Goal: Navigation & Orientation: Find specific page/section

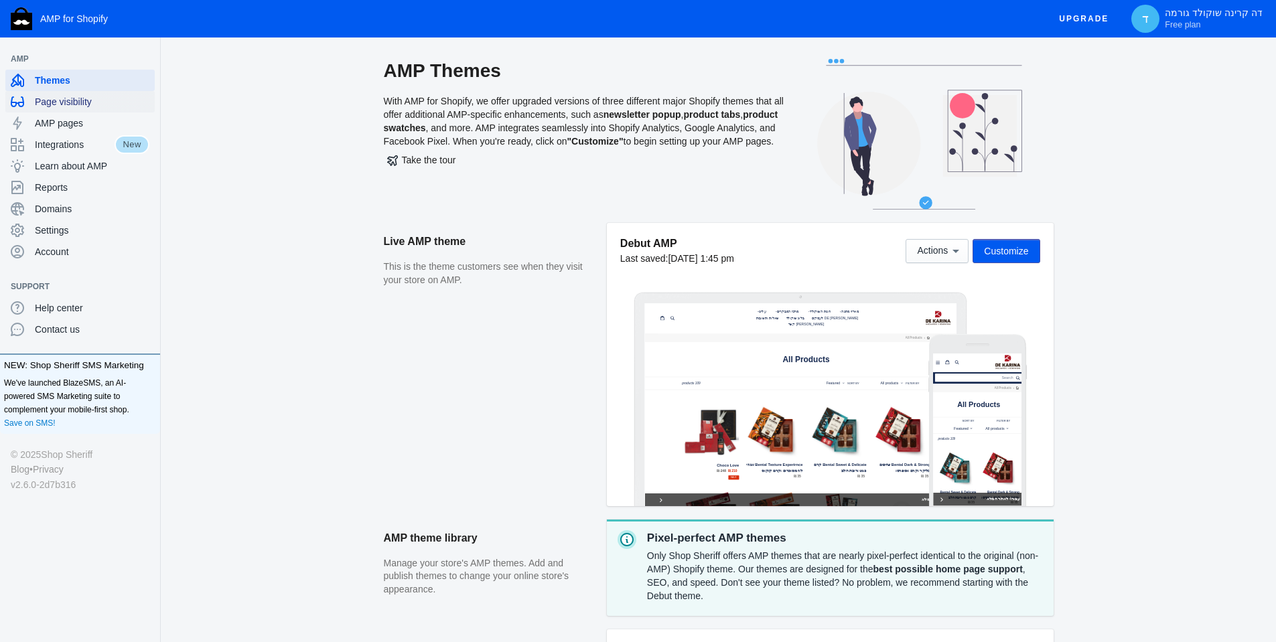
click at [79, 102] on span "Page visibility" at bounding box center [92, 101] width 115 height 13
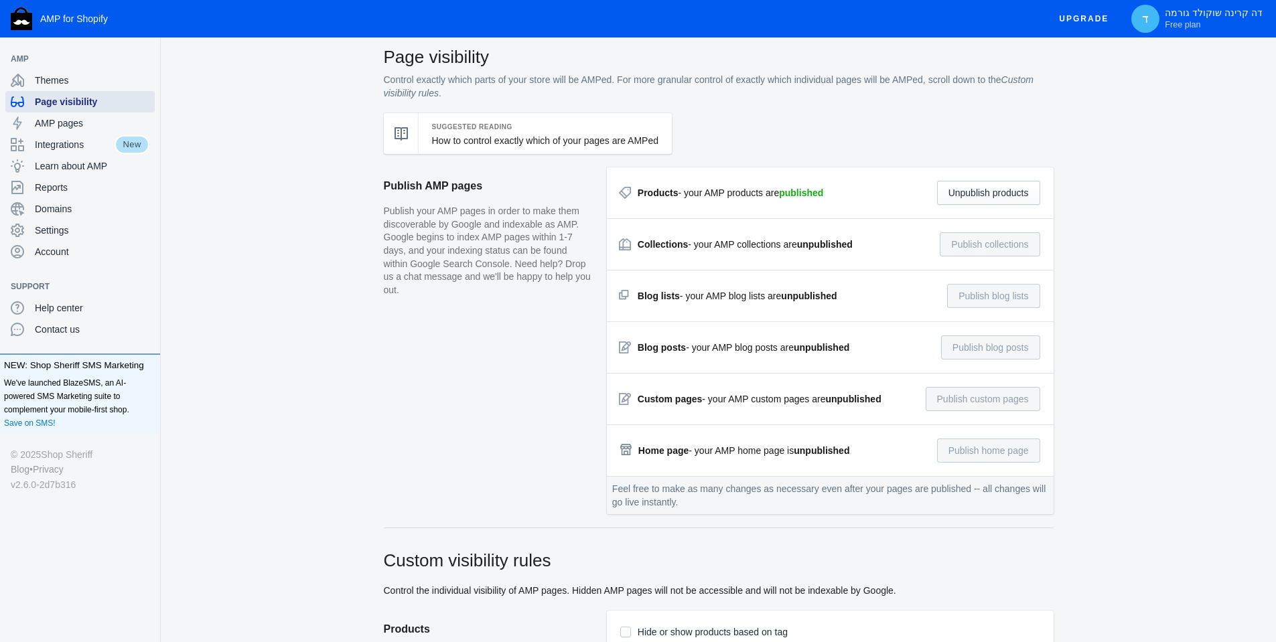
scroll to position [8, 0]
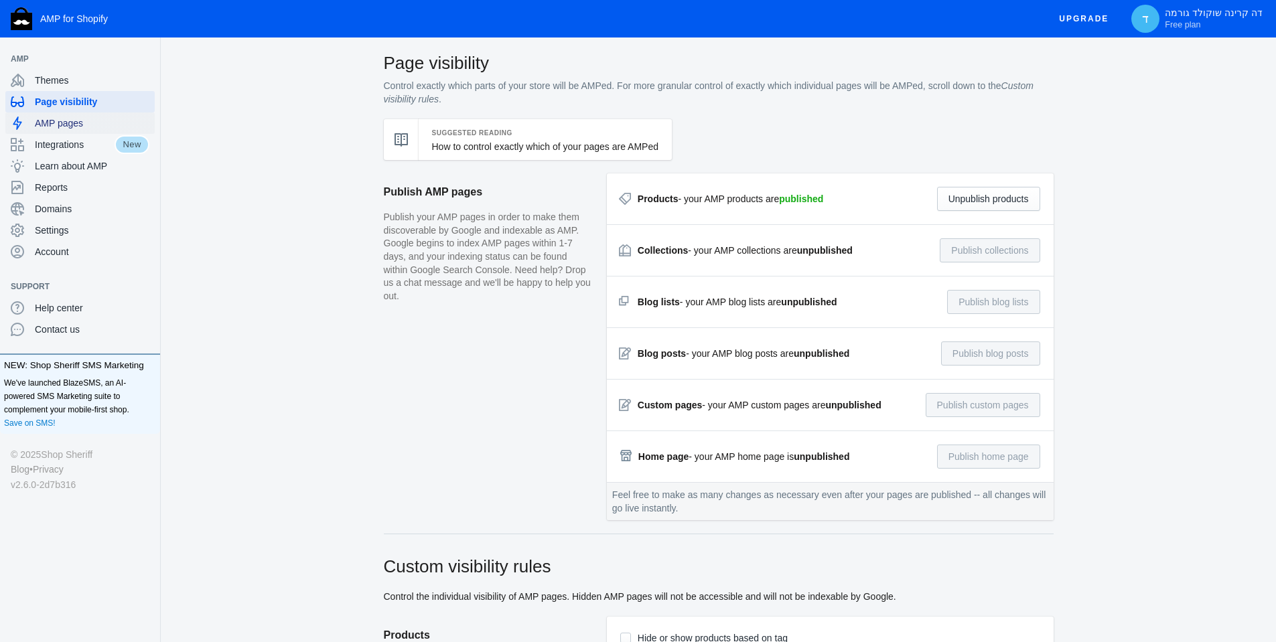
click at [115, 123] on span "AMP pages" at bounding box center [92, 123] width 115 height 13
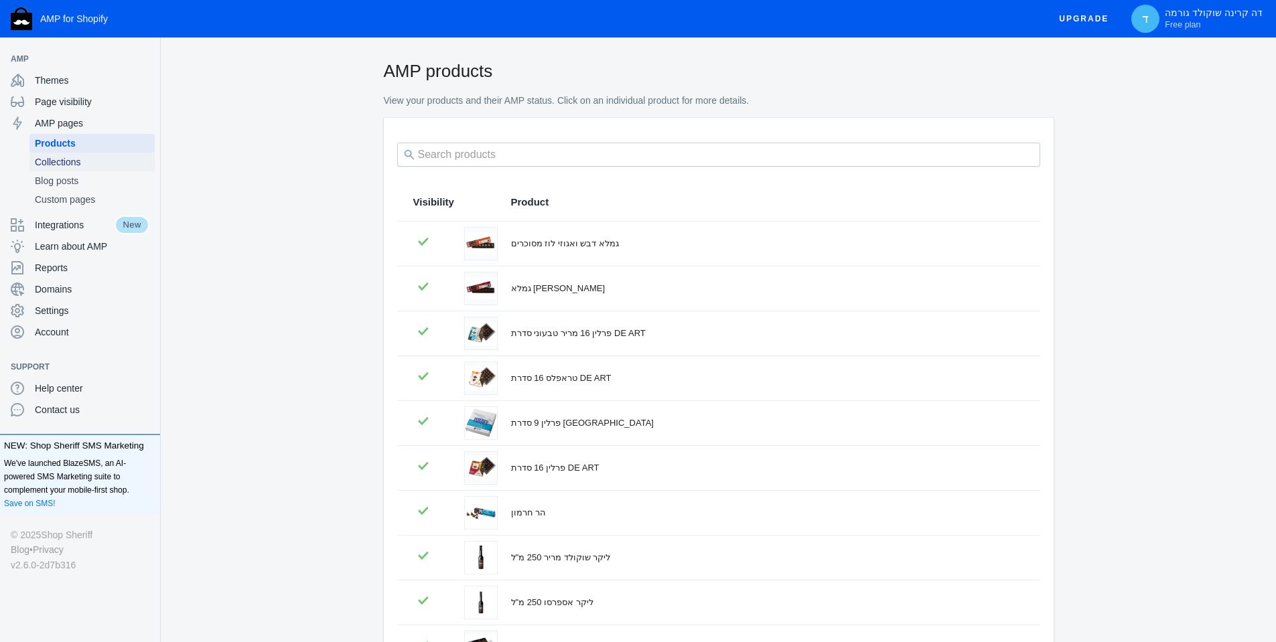
click at [97, 157] on span "Collections" at bounding box center [92, 161] width 115 height 13
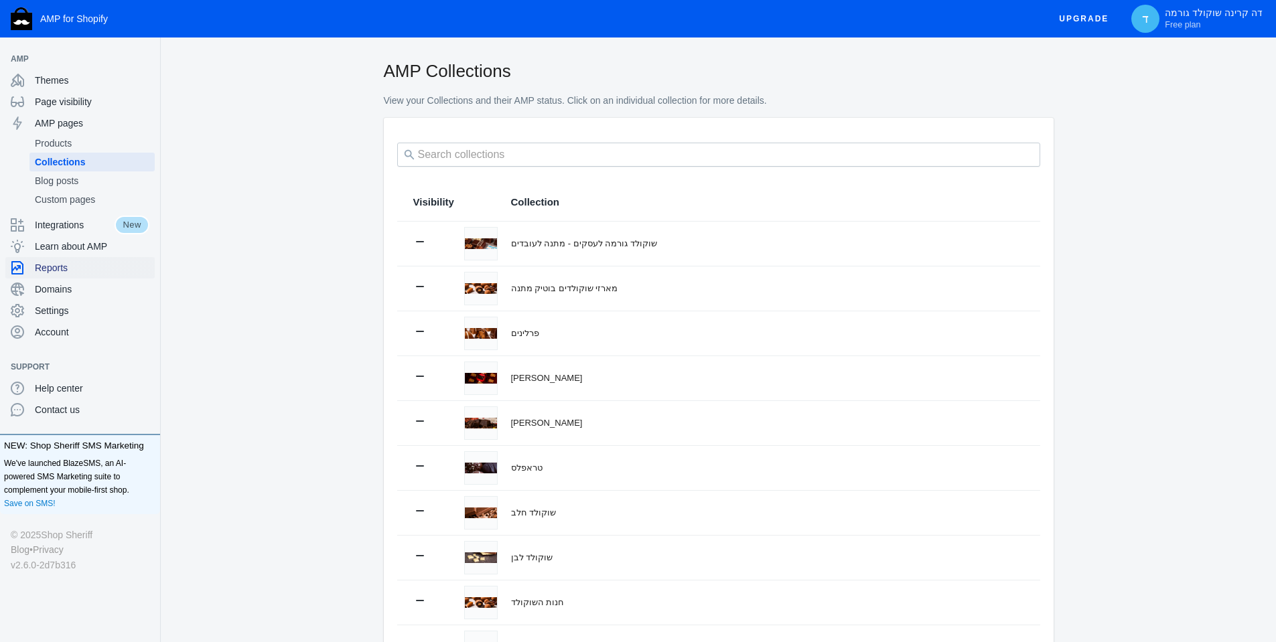
click at [94, 272] on span "Reports" at bounding box center [92, 267] width 115 height 13
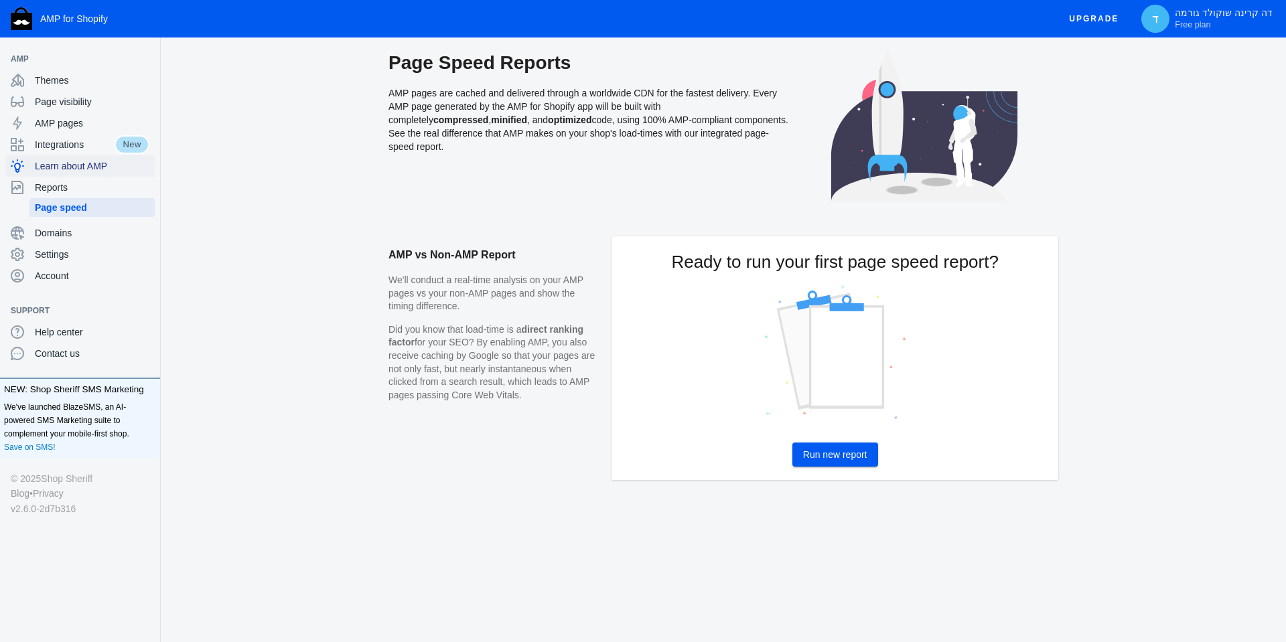
click at [55, 169] on span "Learn about AMP" at bounding box center [92, 165] width 115 height 13
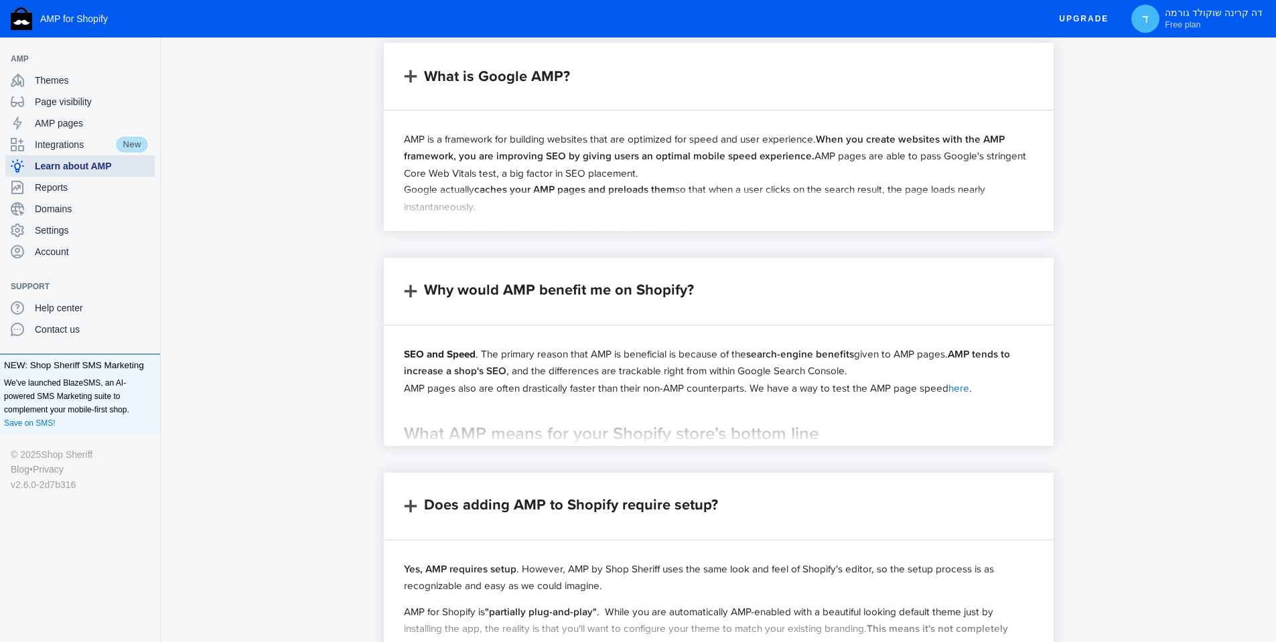
scroll to position [268, 0]
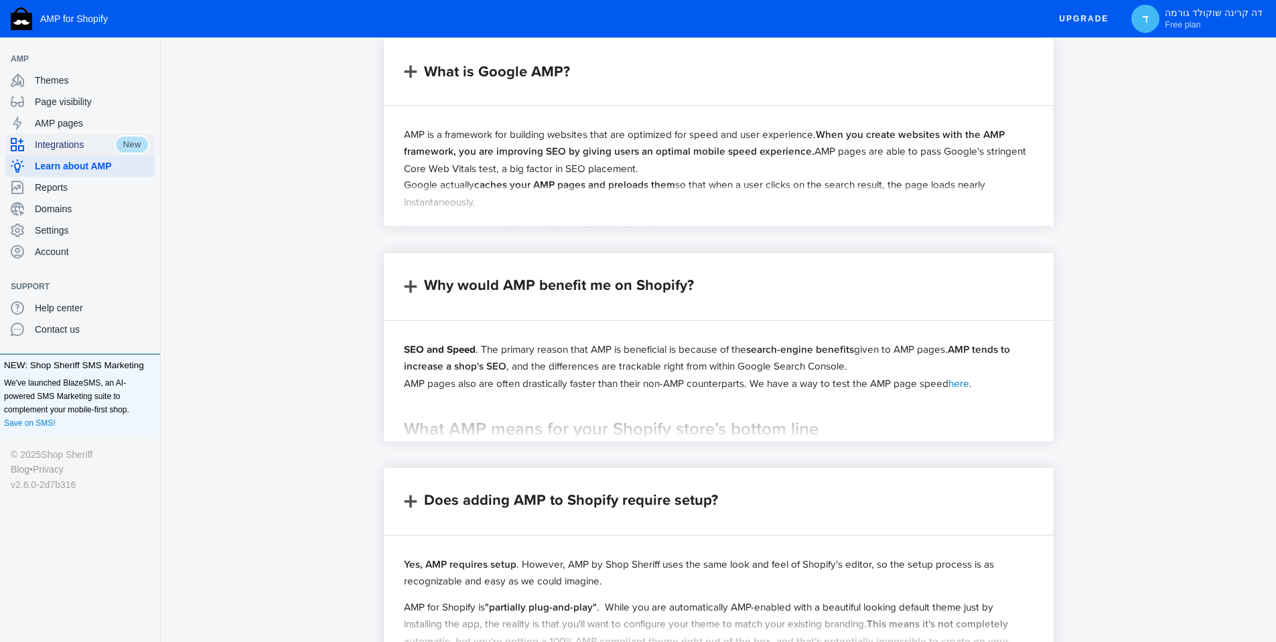
click at [76, 144] on span "Integrations" at bounding box center [75, 144] width 80 height 13
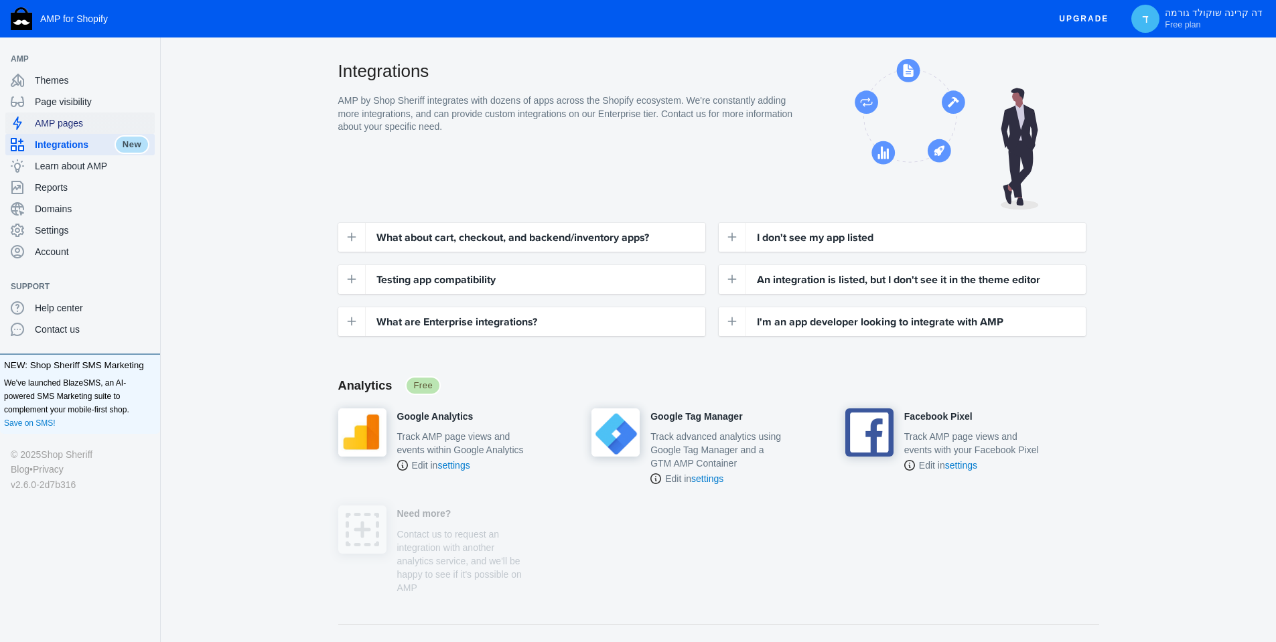
click at [43, 127] on span "AMP pages" at bounding box center [92, 123] width 115 height 13
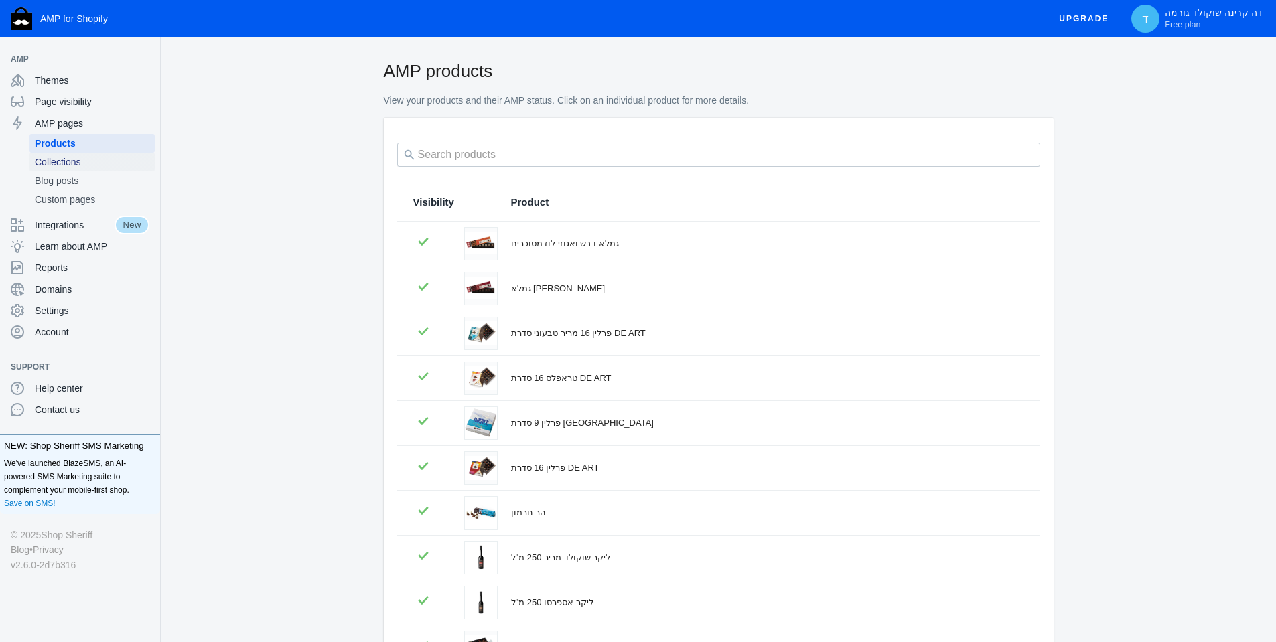
click at [89, 157] on span "Collections" at bounding box center [92, 161] width 115 height 13
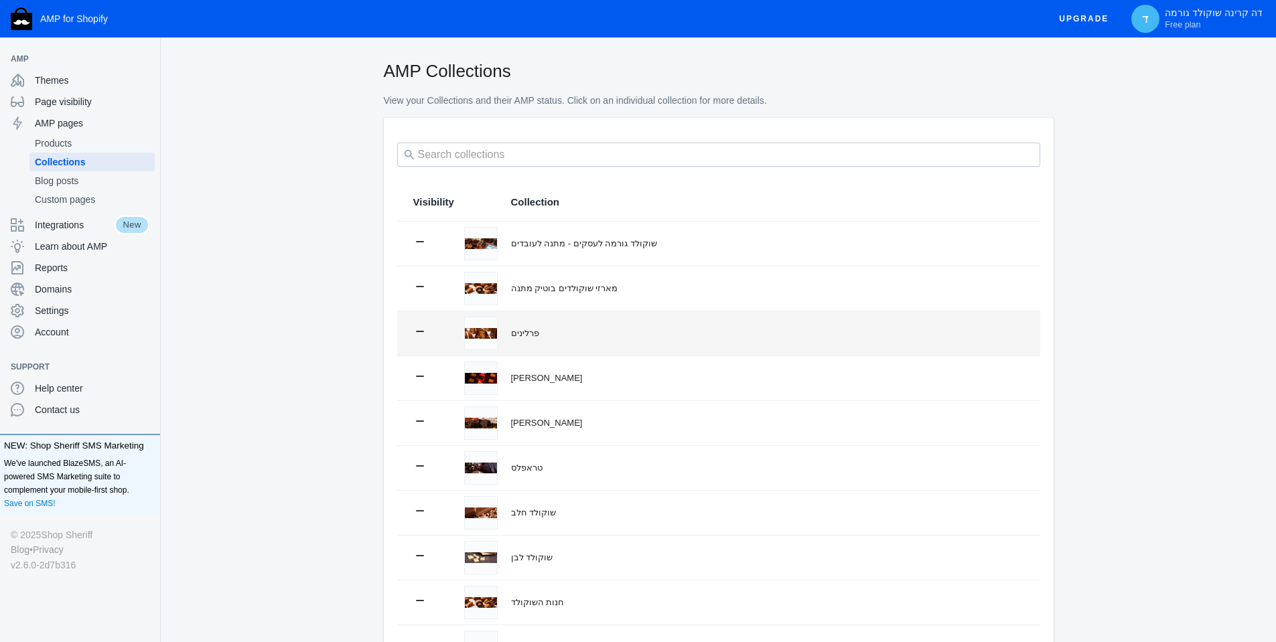
click at [549, 327] on div "פרלינים" at bounding box center [767, 333] width 513 height 13
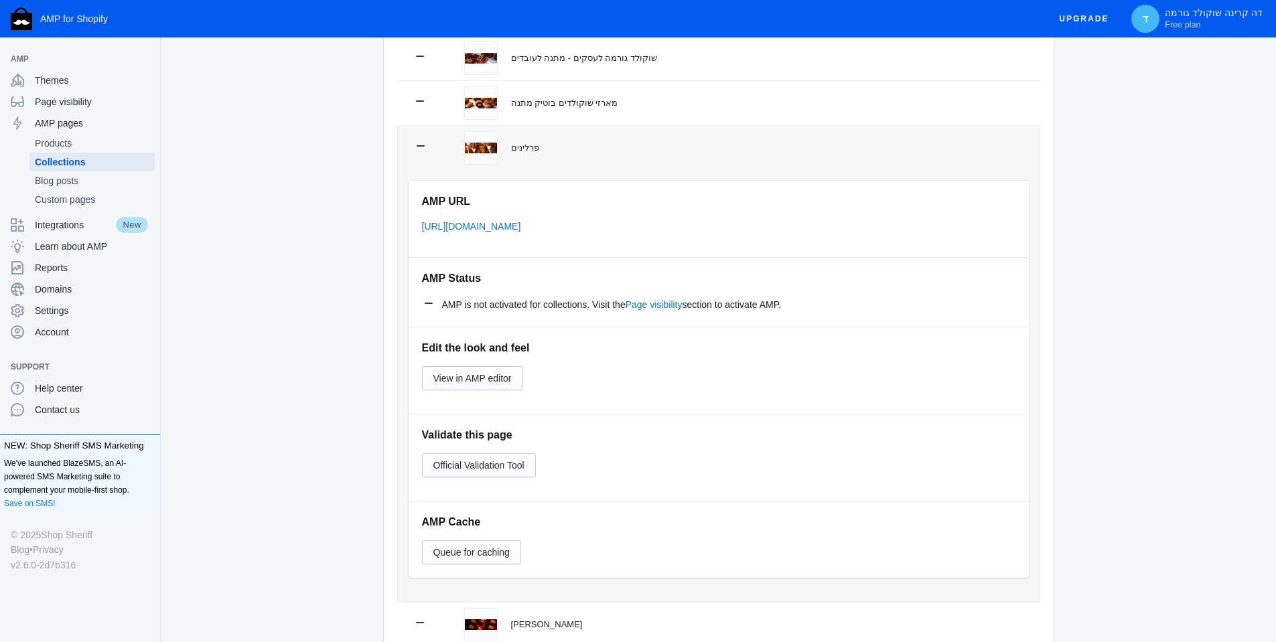
scroll to position [268, 0]
